Goal: Information Seeking & Learning: Learn about a topic

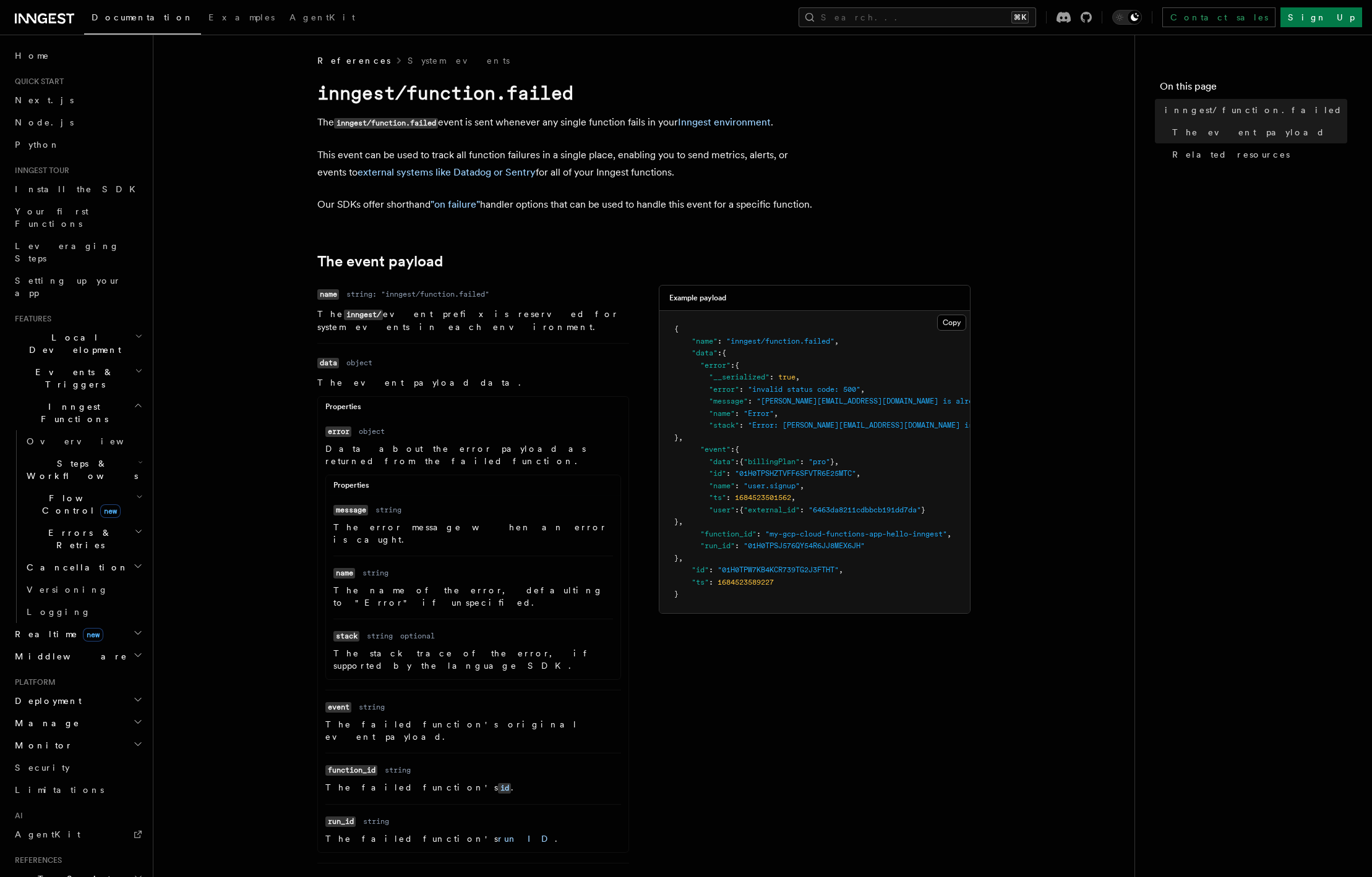
drag, startPoint x: 311, startPoint y: 118, endPoint x: 366, endPoint y: 222, distance: 117.6
click at [366, 222] on article "References System events inngest/function.failed The inngest/function.failed ev…" at bounding box center [644, 677] width 941 height 1245
click at [259, 222] on article "References System events inngest/function.failed The inngest/function.failed ev…" at bounding box center [644, 677] width 941 height 1245
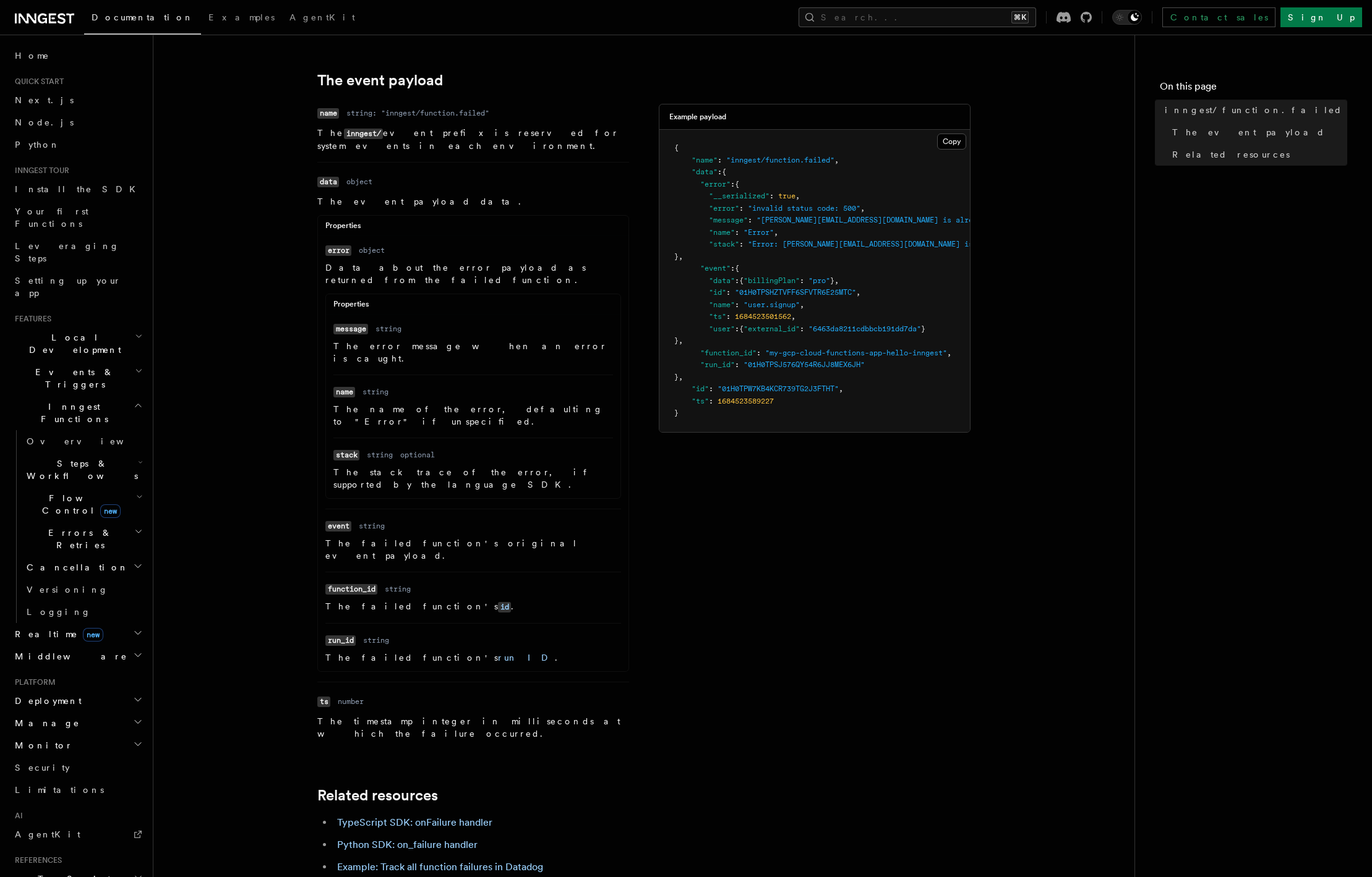
scroll to position [355, 0]
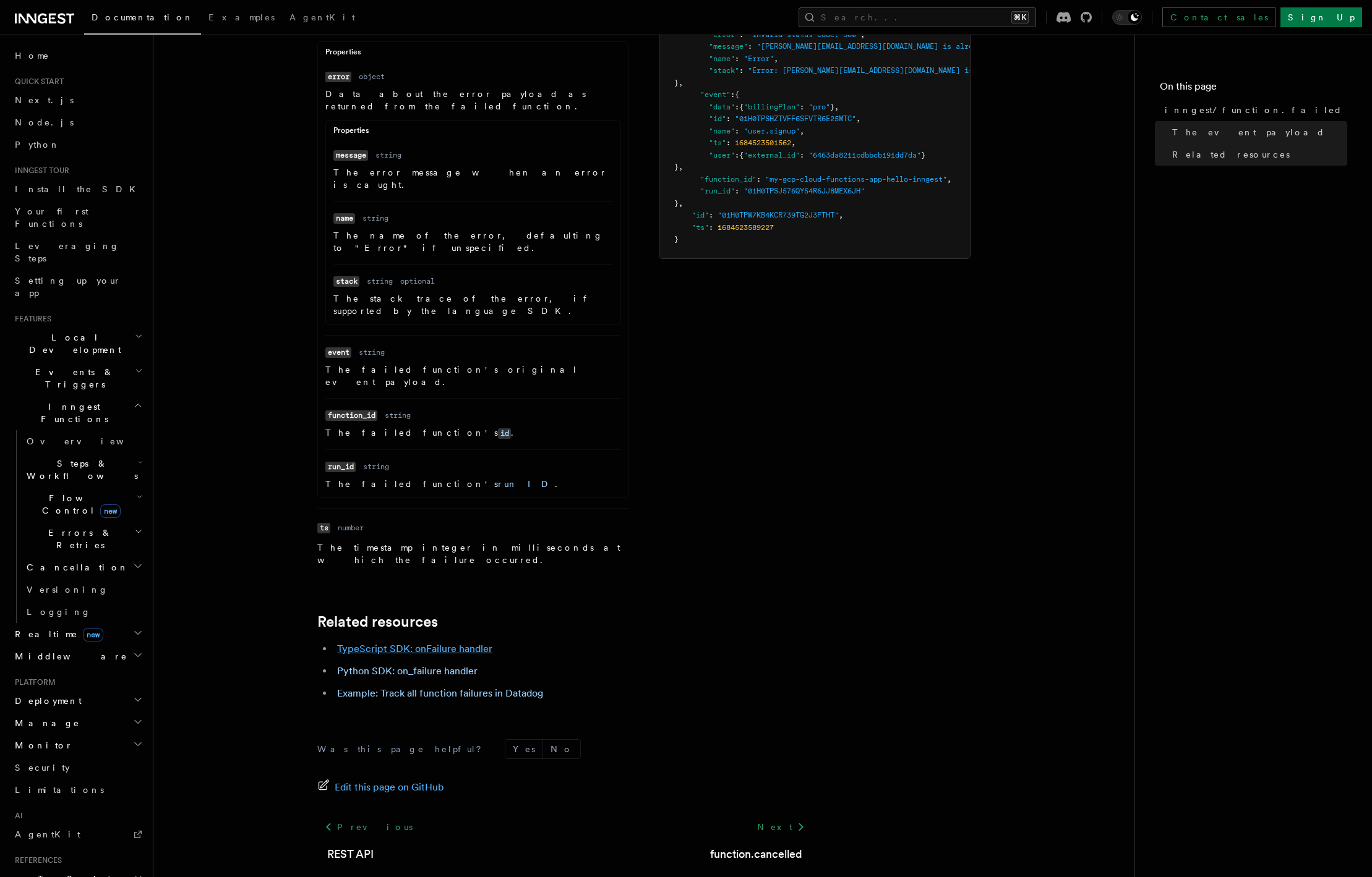
click at [437, 643] on link "TypeScript SDK: onFailure handler" at bounding box center [414, 648] width 155 height 11
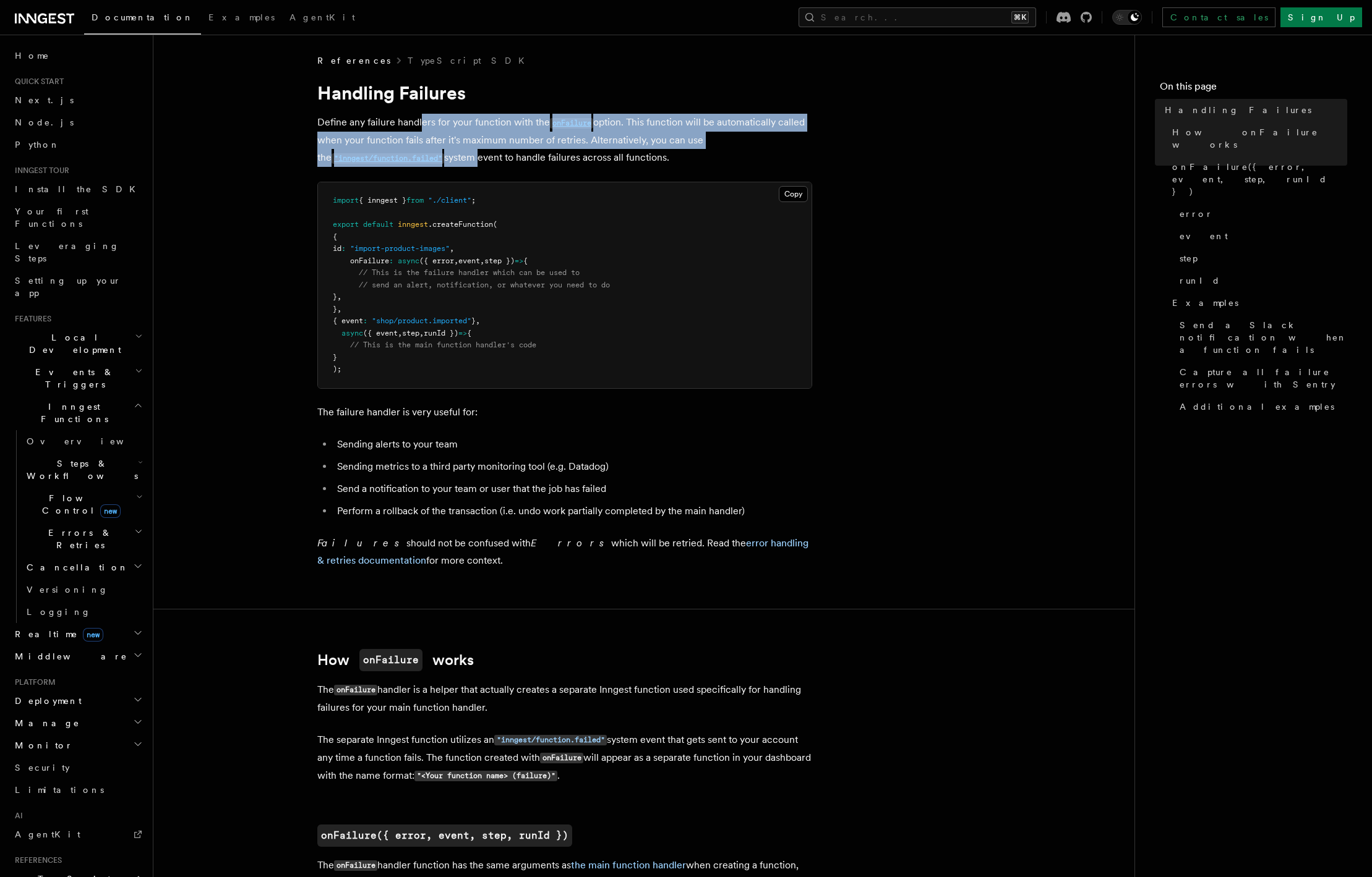
drag, startPoint x: 423, startPoint y: 124, endPoint x: 465, endPoint y: 158, distance: 54.0
click at [465, 158] on p "Define any failure handlers for your function with the onFailure option. This f…" at bounding box center [565, 140] width 495 height 53
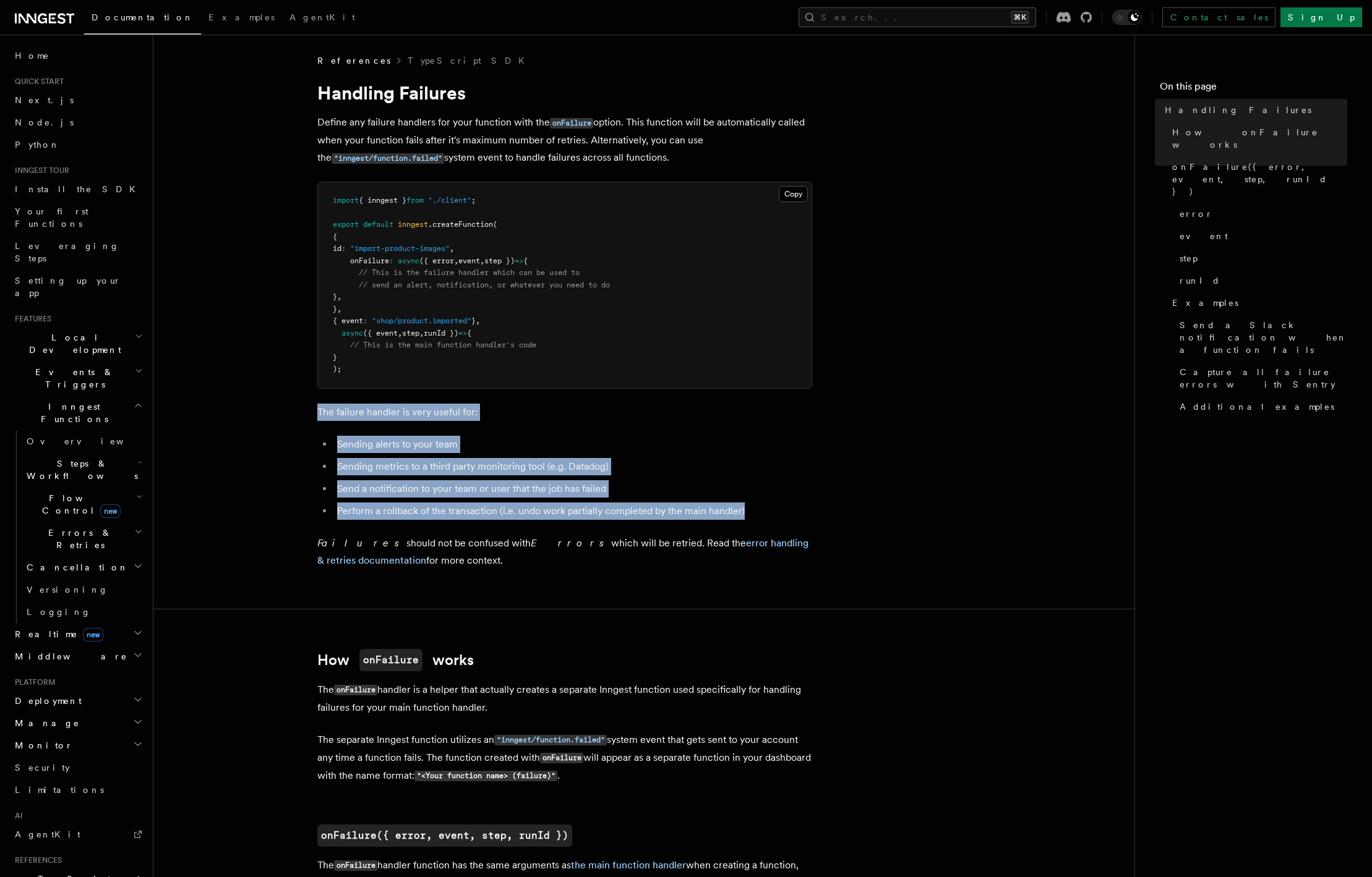
drag, startPoint x: 315, startPoint y: 410, endPoint x: 776, endPoint y: 510, distance: 471.7
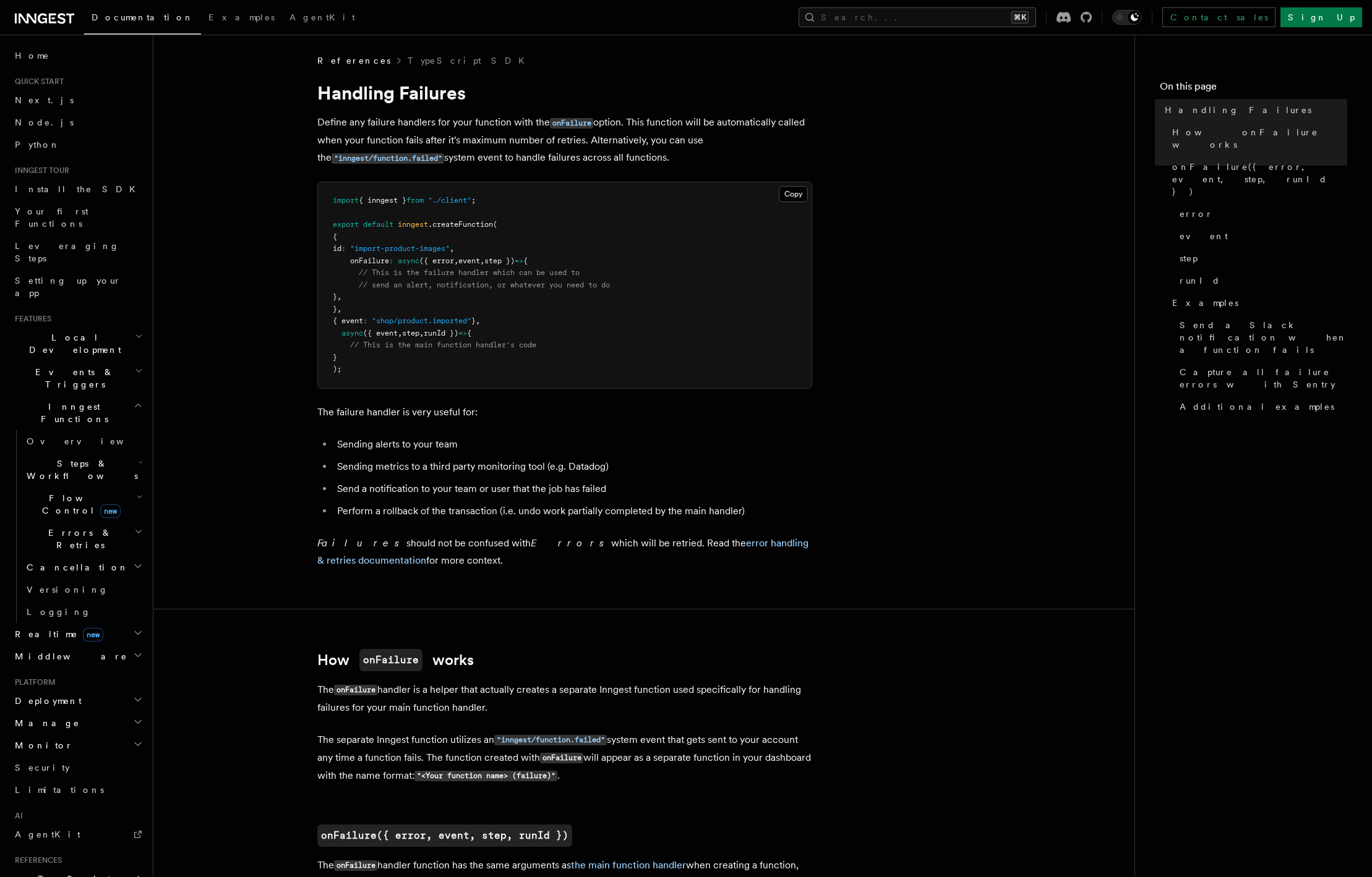
click at [499, 556] on p "Failures should not be confused with Errors which will be retried. Read the err…" at bounding box center [565, 552] width 495 height 34
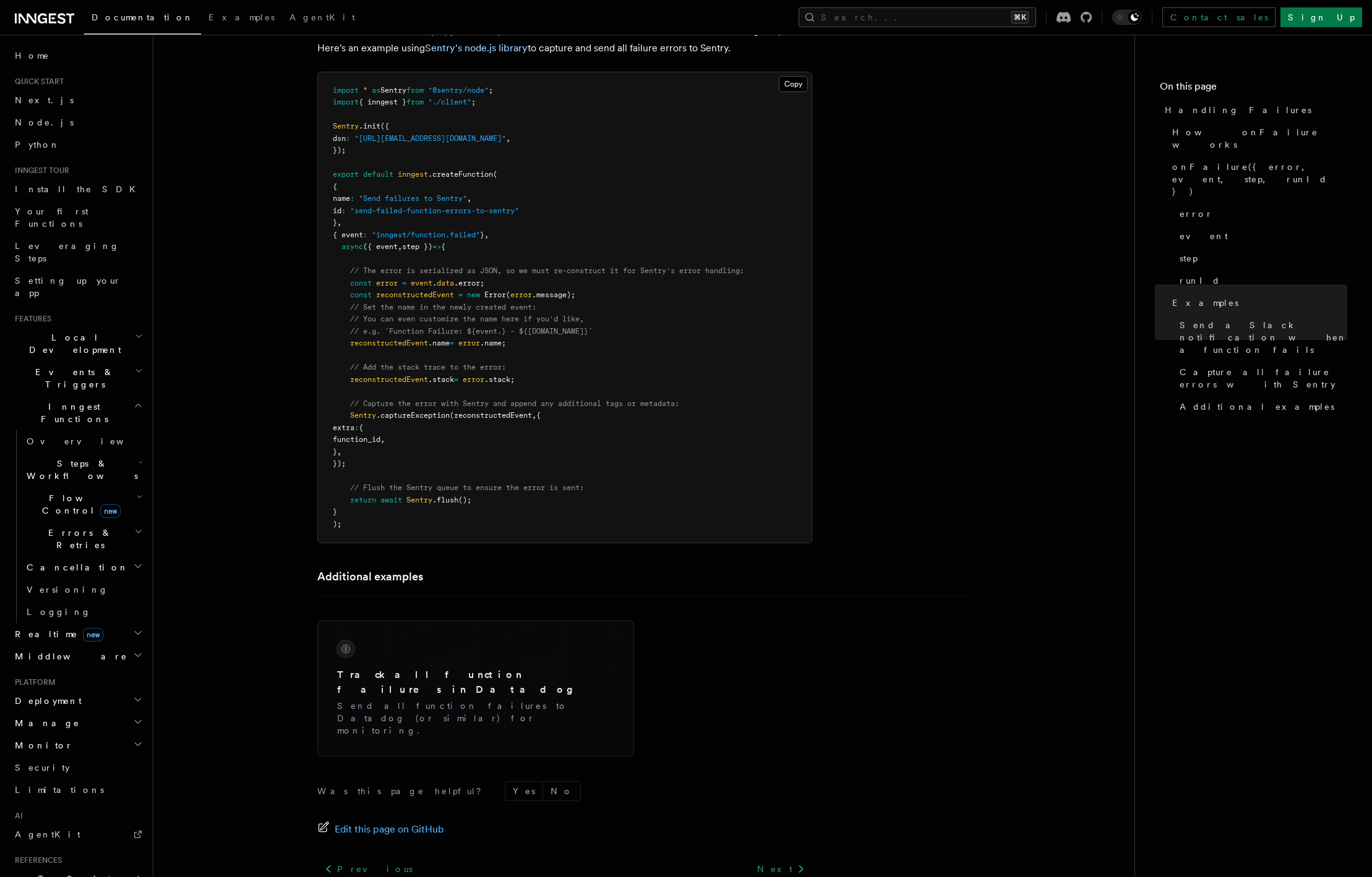
scroll to position [2079, 0]
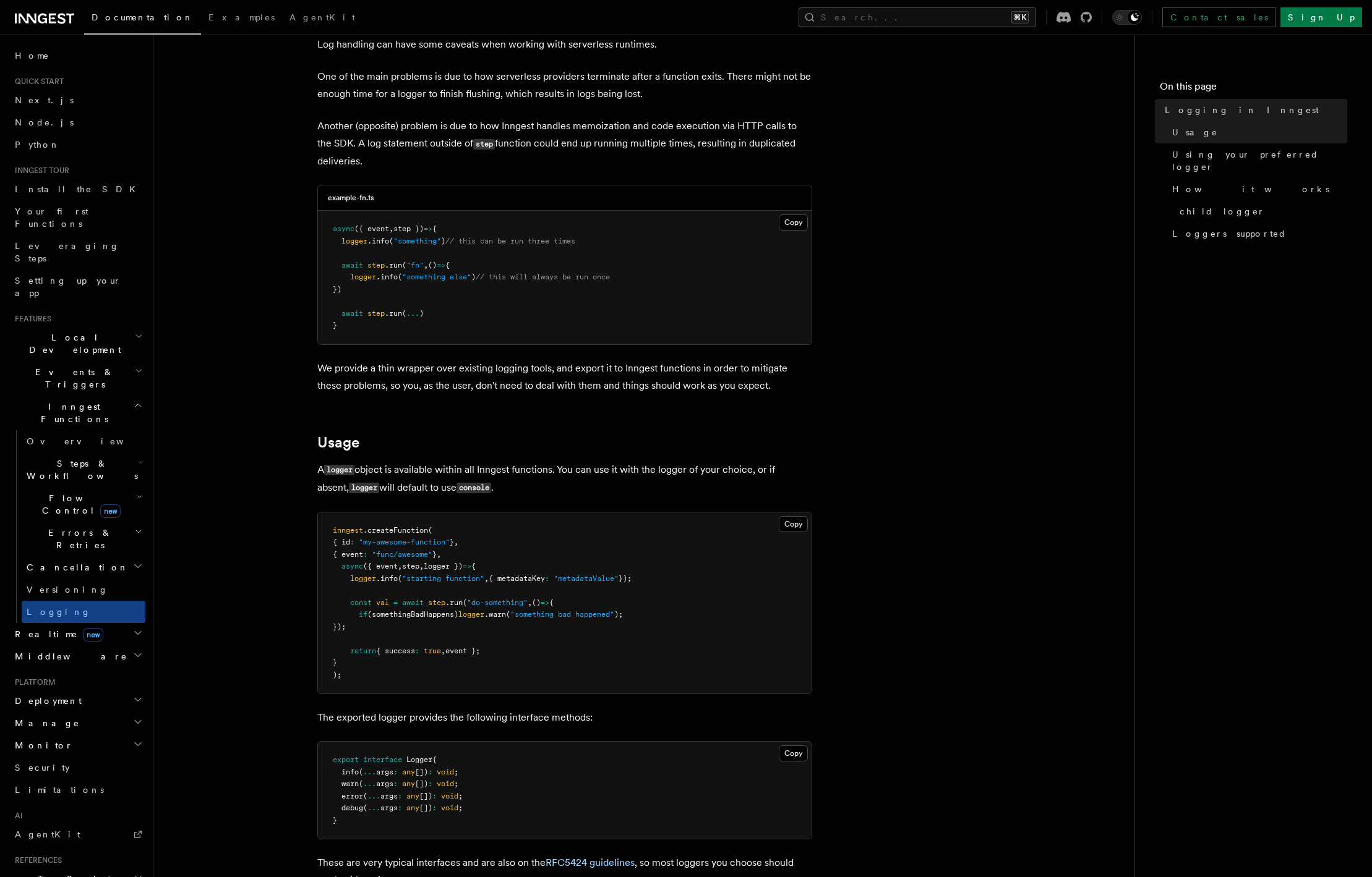
scroll to position [79, 0]
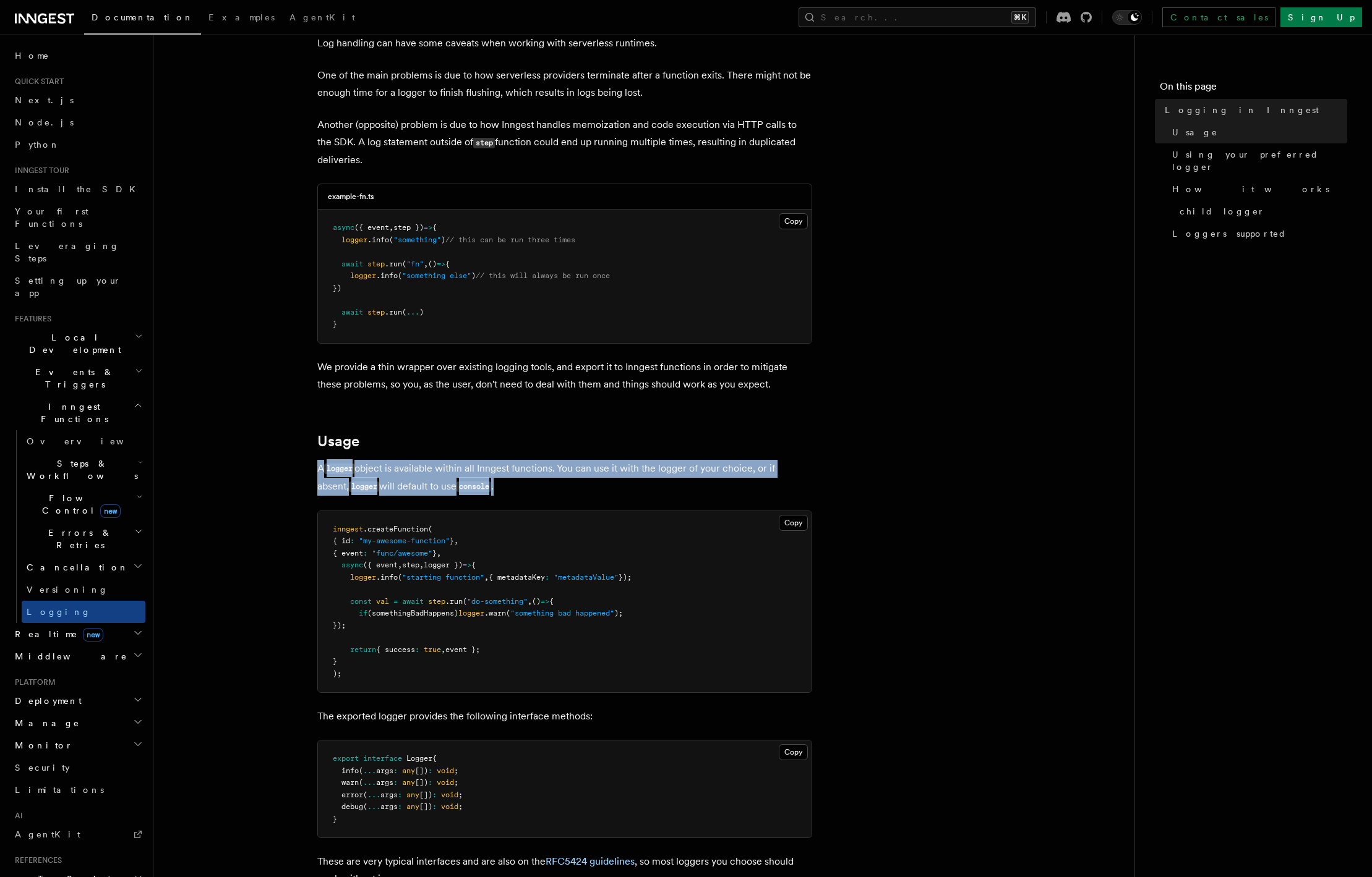
drag, startPoint x: 498, startPoint y: 486, endPoint x: 296, endPoint y: 472, distance: 202.5
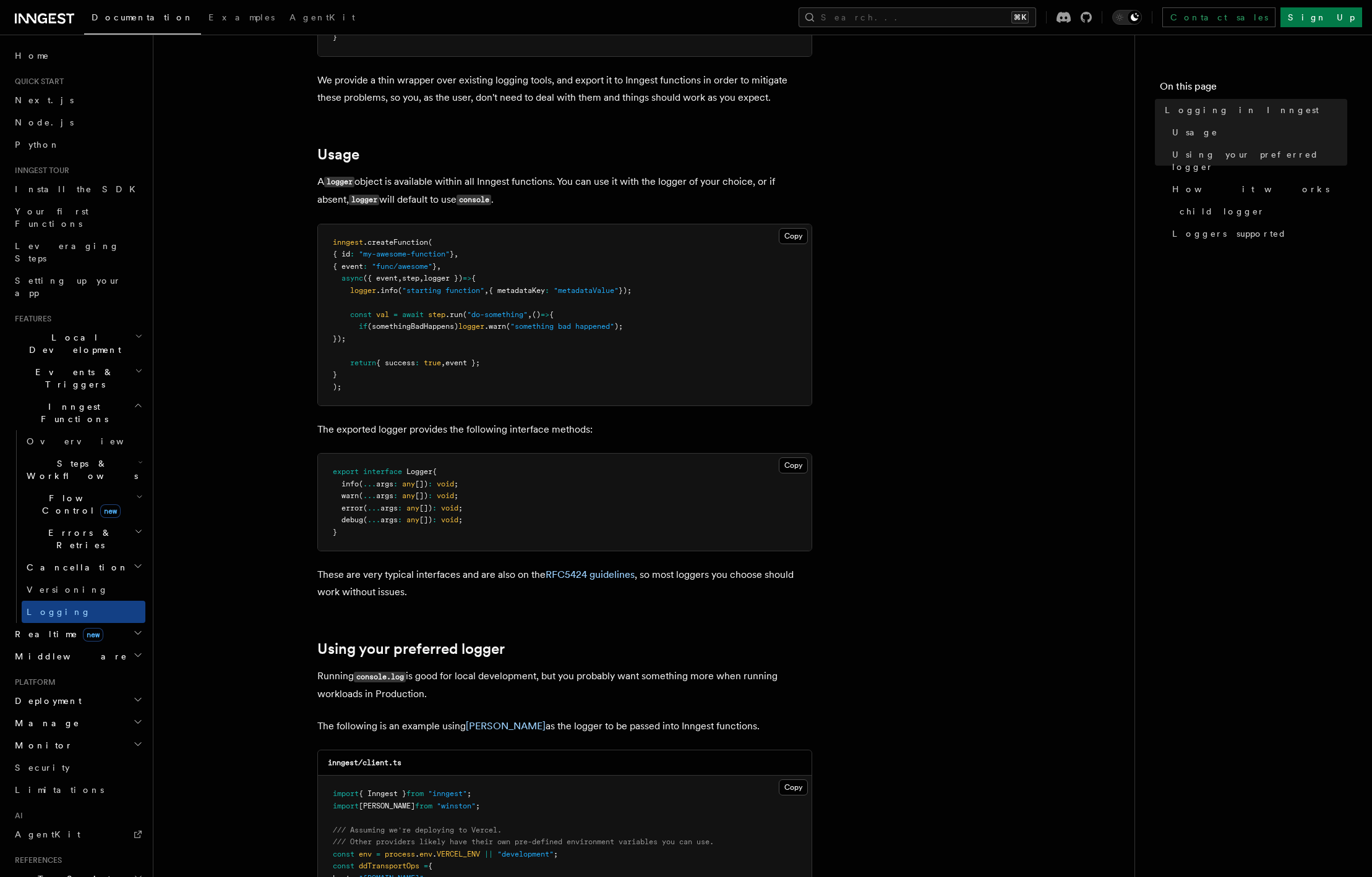
scroll to position [367, 0]
